Goal: Obtain resource: Download file/media

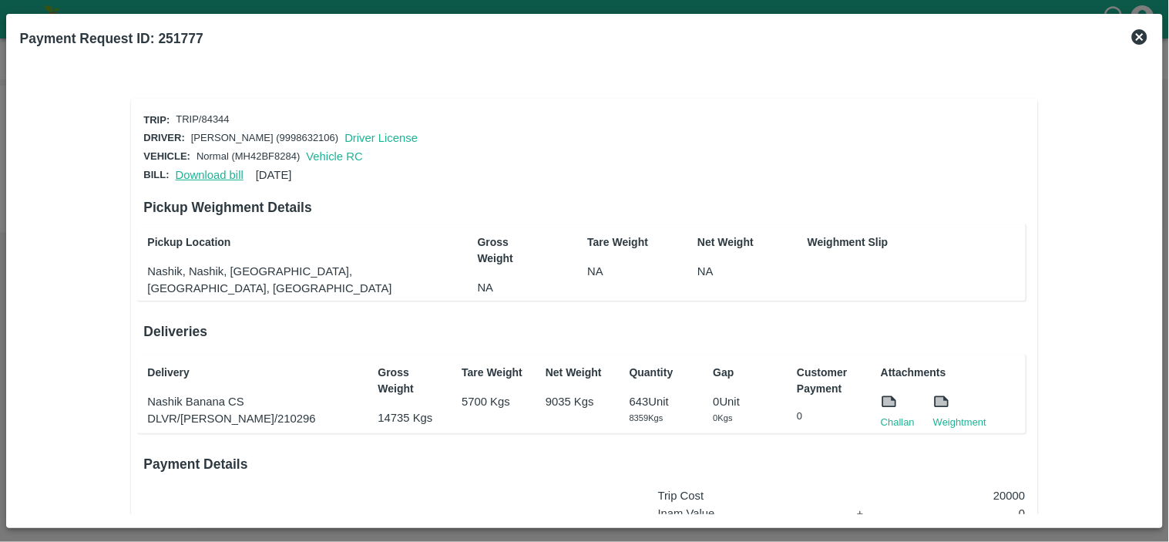
click at [213, 172] on link "Download bill" at bounding box center [210, 175] width 68 height 12
click at [888, 419] on link "Challan" at bounding box center [898, 422] width 34 height 15
click at [217, 174] on link "Download bill" at bounding box center [210, 175] width 68 height 12
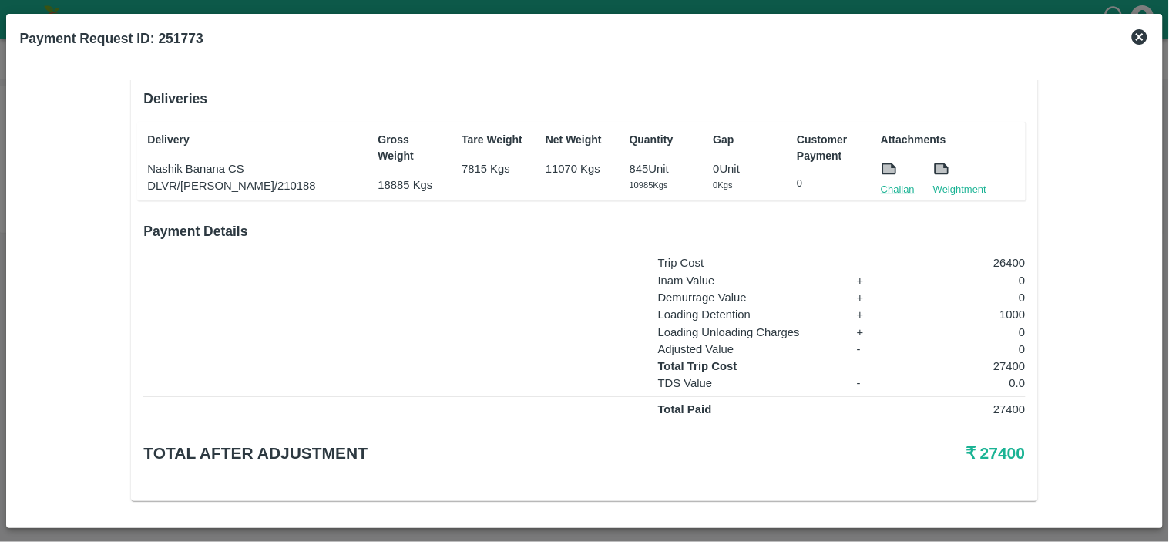
click at [905, 182] on link "Challan" at bounding box center [898, 189] width 34 height 15
click at [1006, 360] on p "27400" at bounding box center [964, 366] width 123 height 17
copy p "27400"
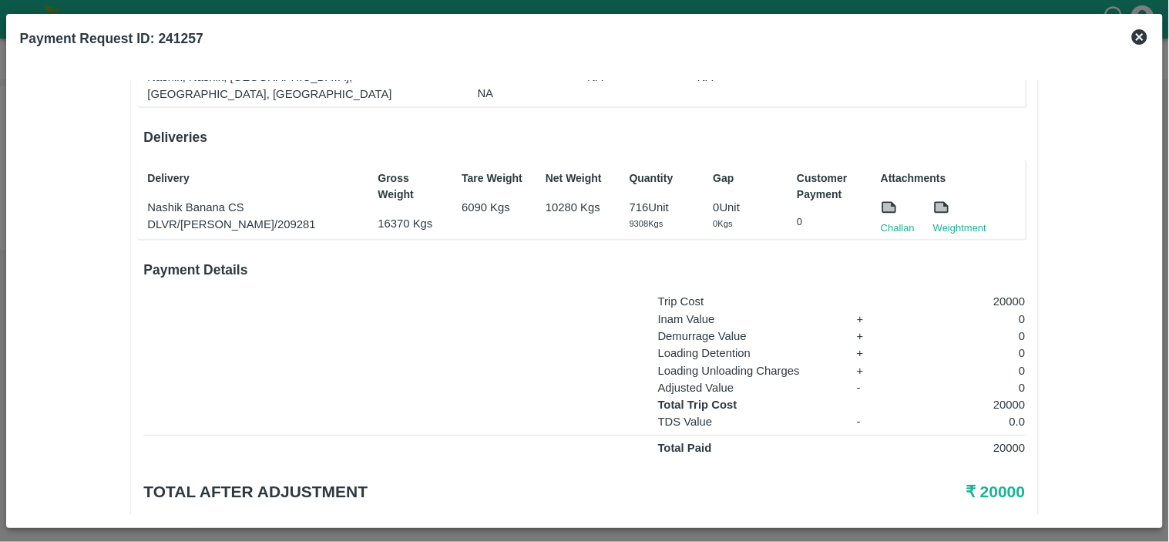
scroll to position [233, 0]
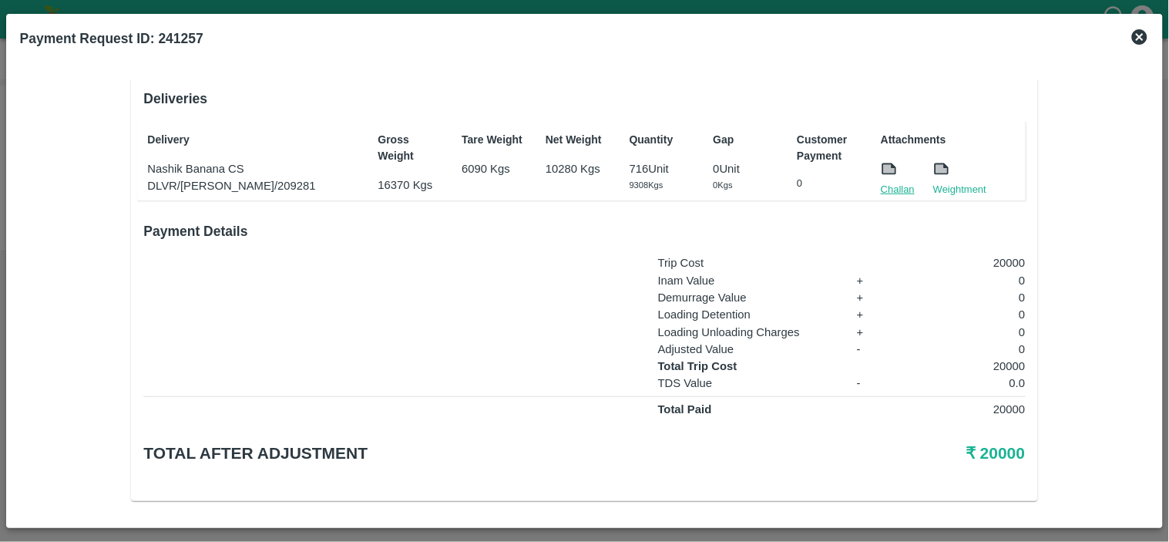
click at [892, 182] on link "Challan" at bounding box center [898, 189] width 34 height 15
click at [1011, 358] on p "20000" at bounding box center [964, 366] width 123 height 17
copy p "20000"
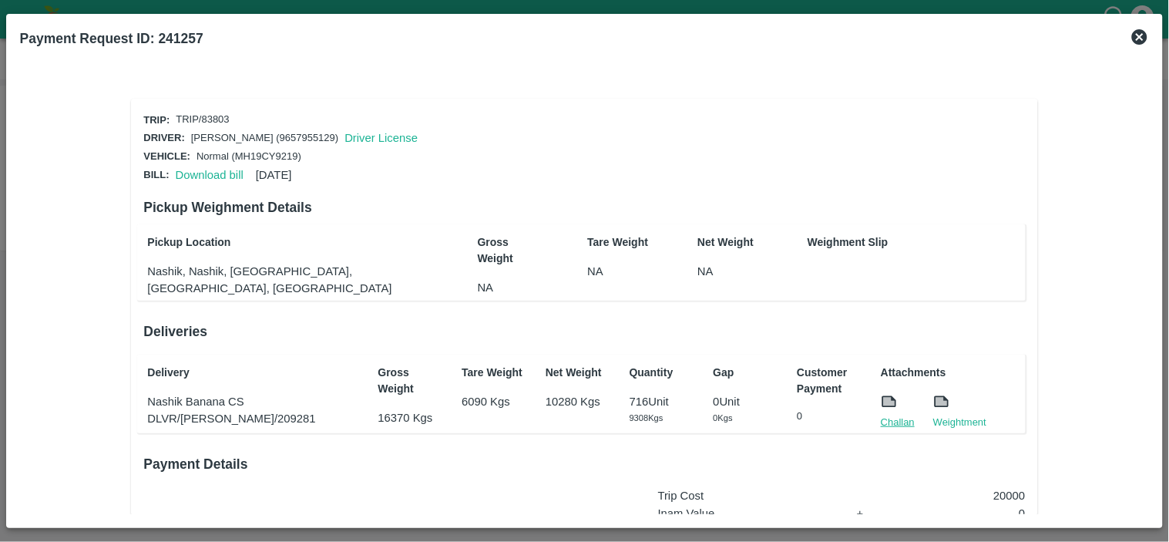
click at [889, 418] on link "Challan" at bounding box center [898, 422] width 34 height 15
